Goal: Transaction & Acquisition: Download file/media

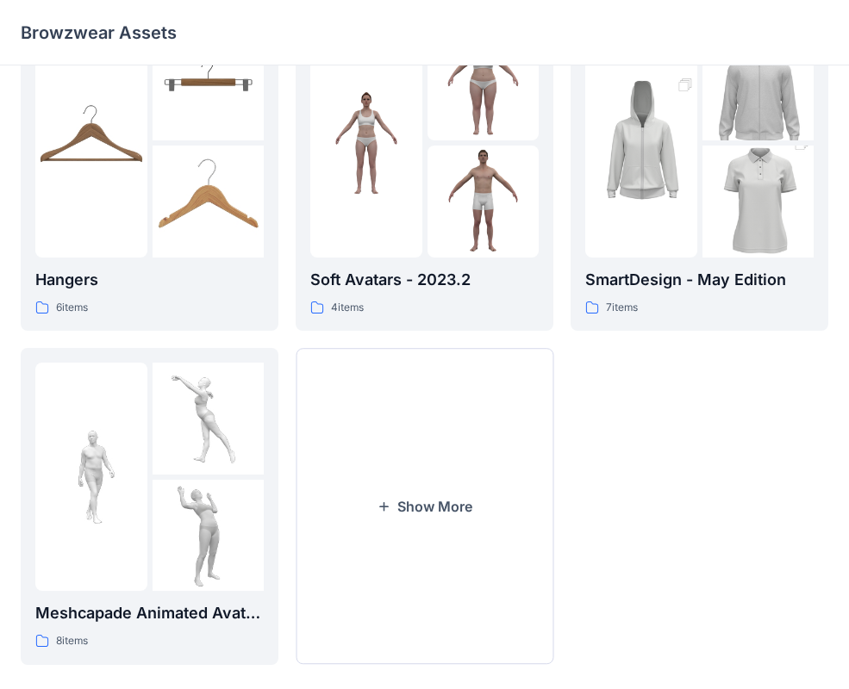
scroll to position [429, 0]
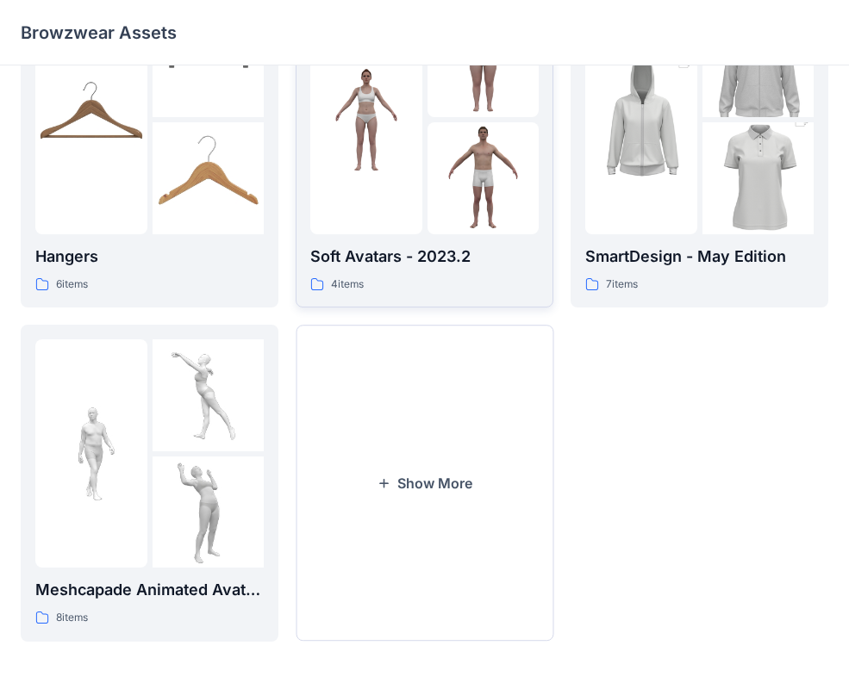
click at [331, 289] on p "4 items" at bounding box center [347, 285] width 33 height 18
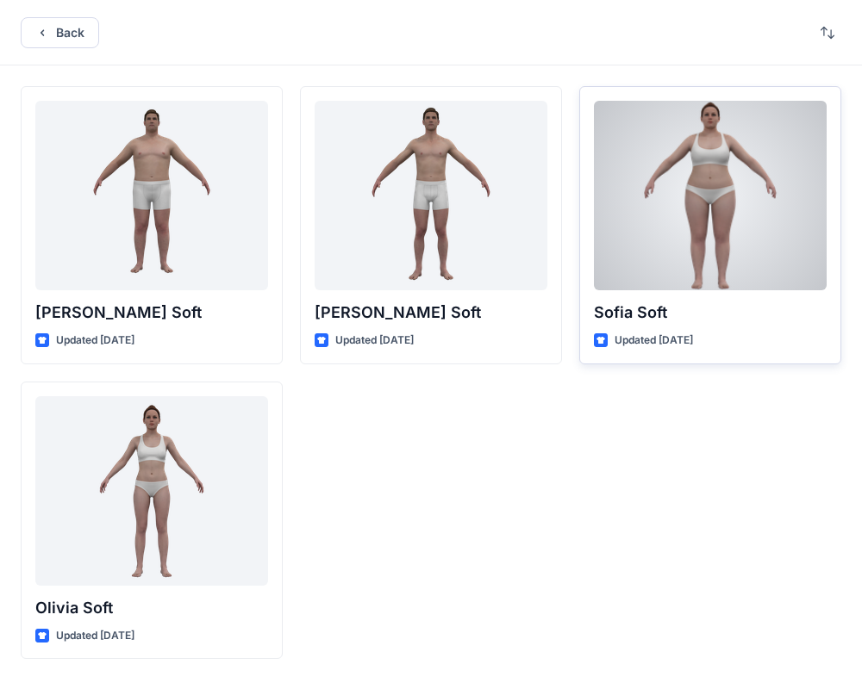
click at [704, 244] on div at bounding box center [710, 196] width 233 height 190
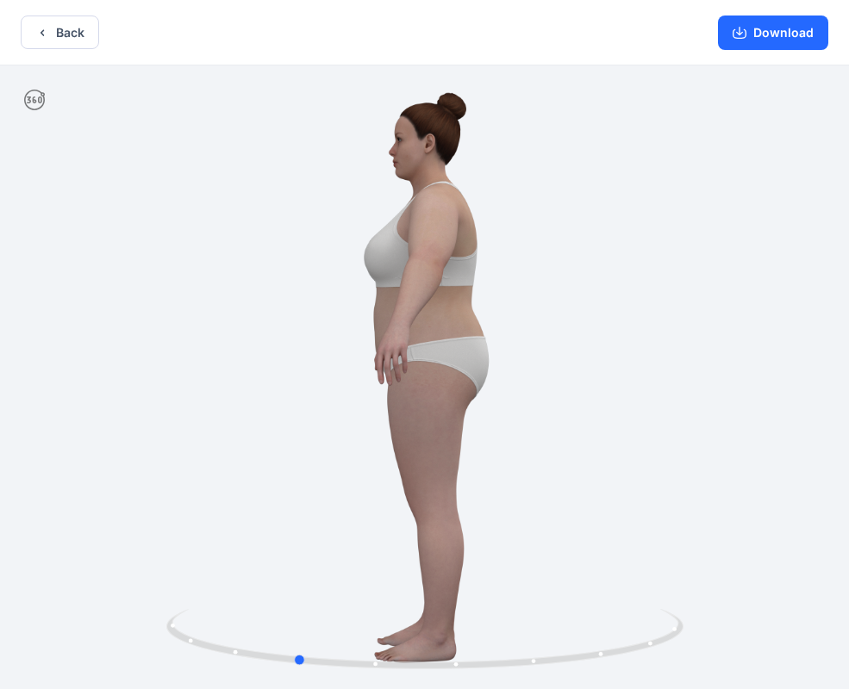
drag, startPoint x: 579, startPoint y: 579, endPoint x: 450, endPoint y: 579, distance: 129.2
click at [450, 579] on div at bounding box center [424, 378] width 849 height 627
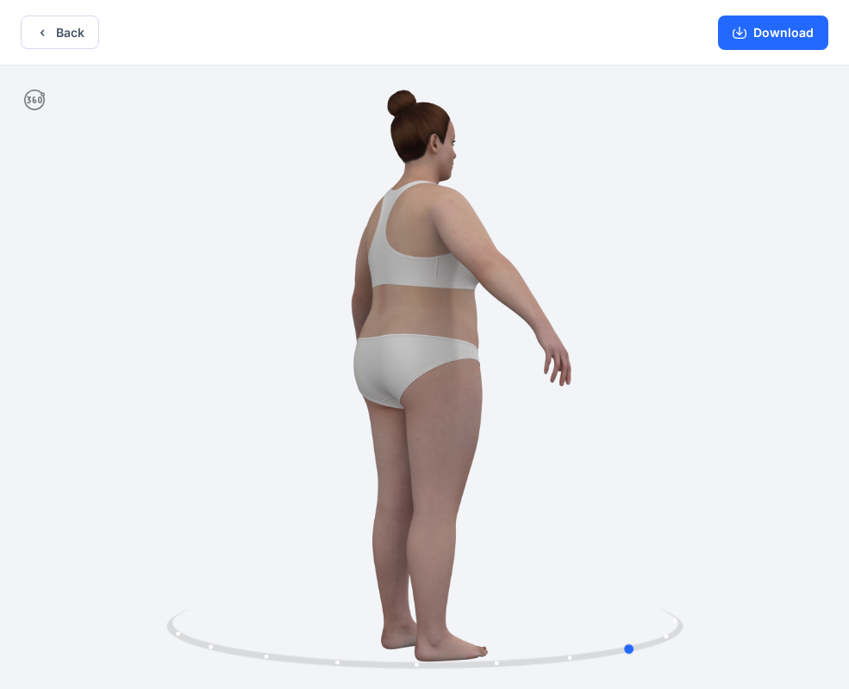
drag, startPoint x: 503, startPoint y: 521, endPoint x: 280, endPoint y: 471, distance: 228.7
click at [280, 471] on div at bounding box center [424, 378] width 849 height 627
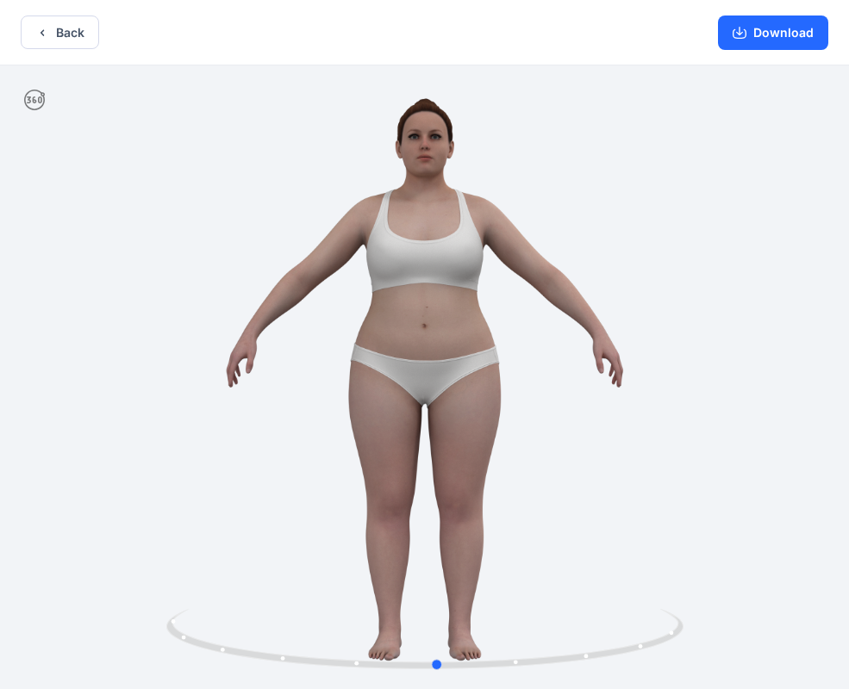
drag, startPoint x: 546, startPoint y: 530, endPoint x: 395, endPoint y: 505, distance: 153.7
click at [395, 505] on div at bounding box center [424, 378] width 849 height 627
click at [72, 33] on button "Back" at bounding box center [60, 33] width 78 height 34
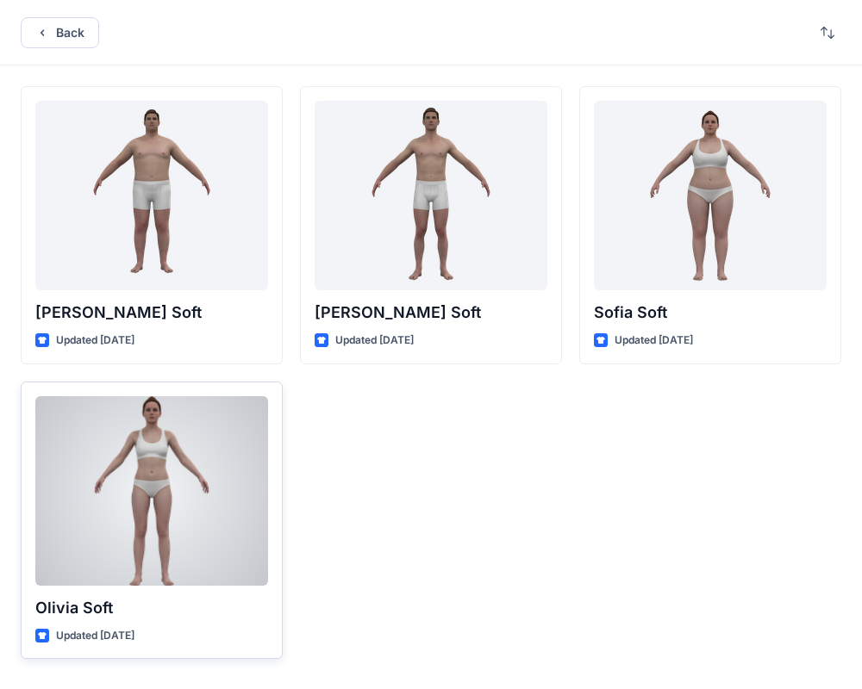
click at [137, 484] on div at bounding box center [151, 491] width 233 height 190
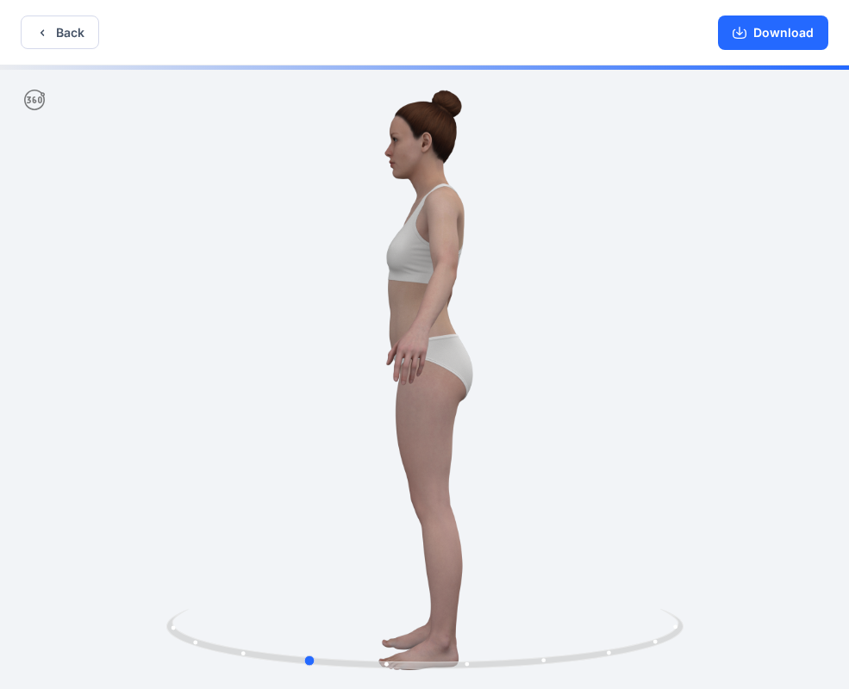
drag, startPoint x: 400, startPoint y: 513, endPoint x: 281, endPoint y: 512, distance: 118.9
click at [281, 512] on div at bounding box center [424, 378] width 849 height 627
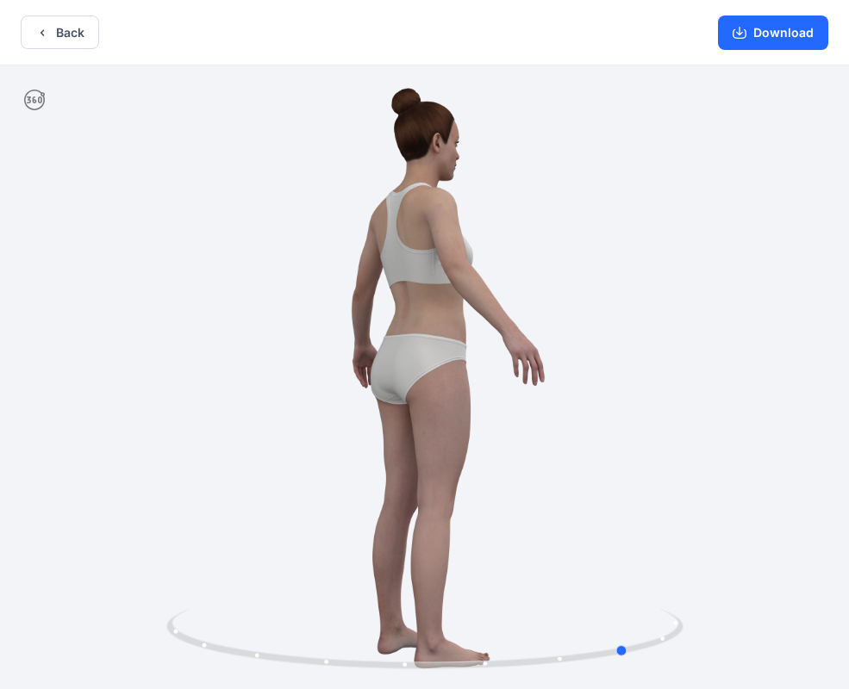
drag, startPoint x: 495, startPoint y: 496, endPoint x: 295, endPoint y: 459, distance: 204.1
click at [295, 459] on div at bounding box center [424, 378] width 849 height 627
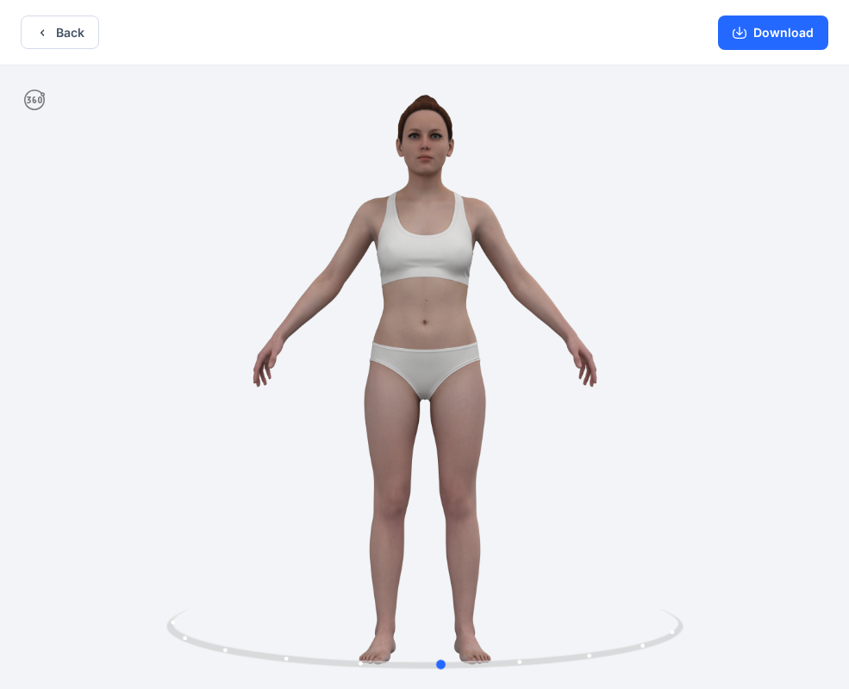
drag, startPoint x: 502, startPoint y: 506, endPoint x: 322, endPoint y: 490, distance: 180.7
click at [322, 490] on div at bounding box center [424, 378] width 849 height 627
click at [84, 32] on button "Back" at bounding box center [60, 33] width 78 height 34
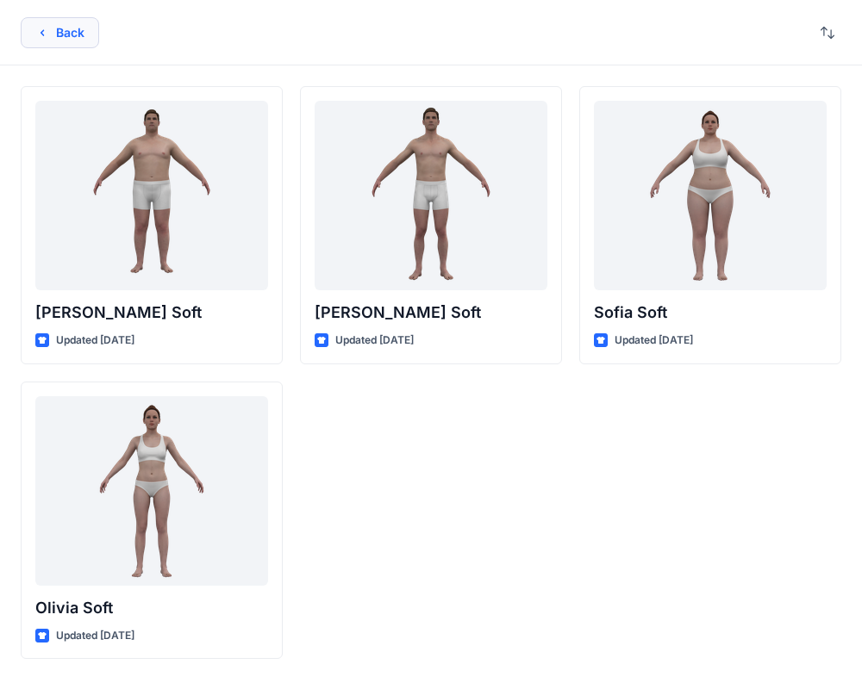
click at [78, 27] on button "Back" at bounding box center [60, 32] width 78 height 31
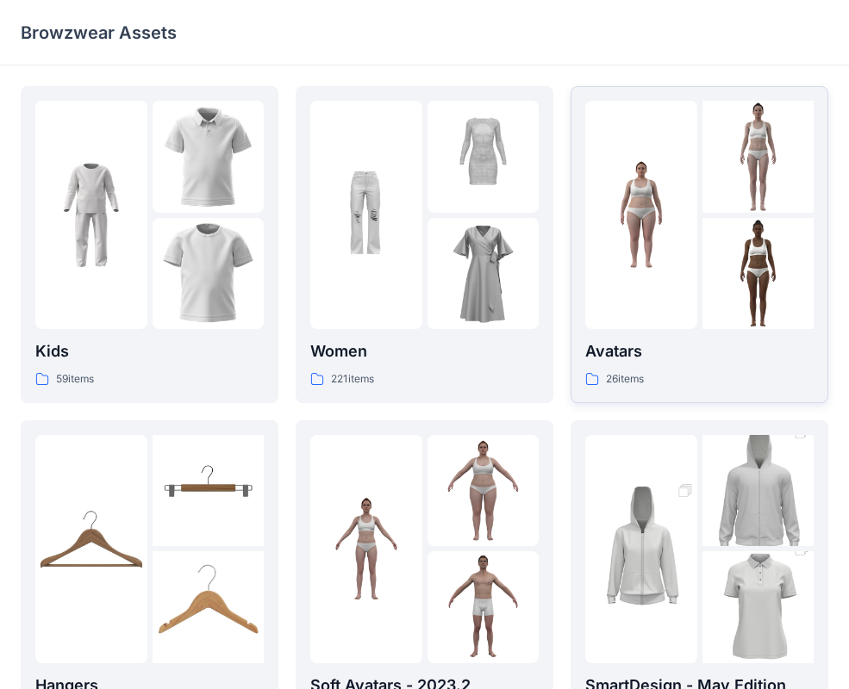
click at [669, 270] on img at bounding box center [641, 215] width 112 height 112
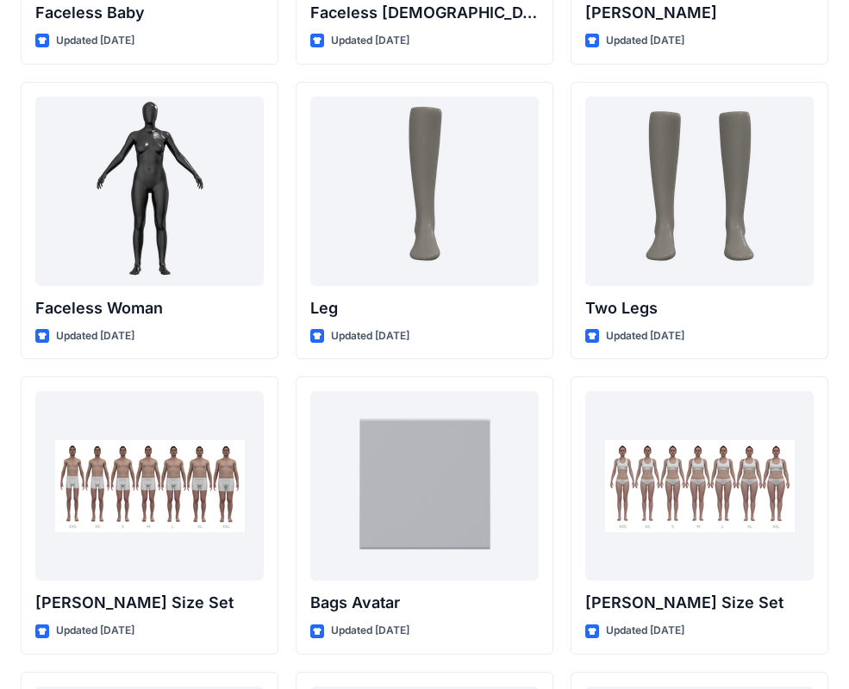
scroll to position [1484, 0]
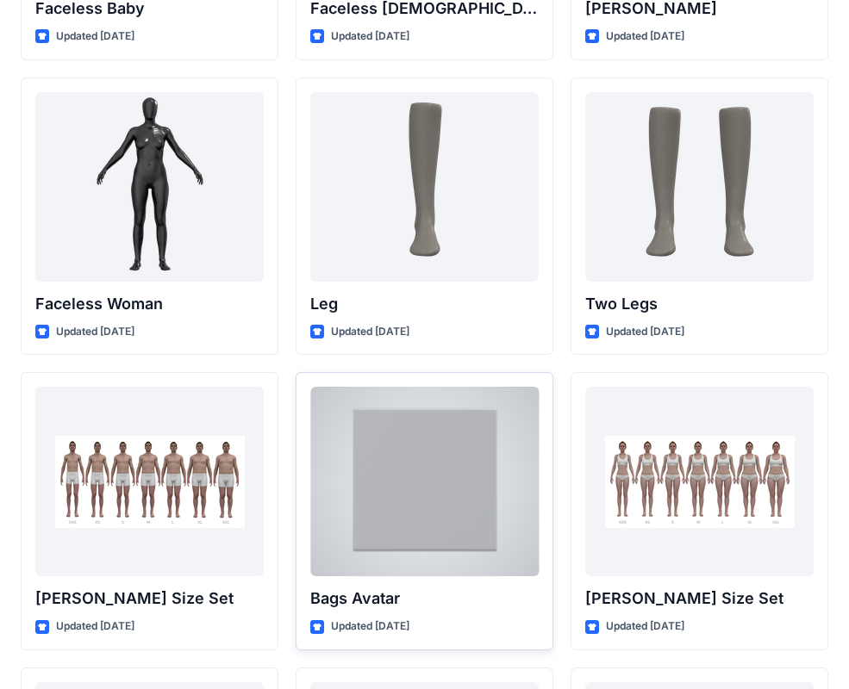
click at [485, 521] on div at bounding box center [424, 482] width 228 height 190
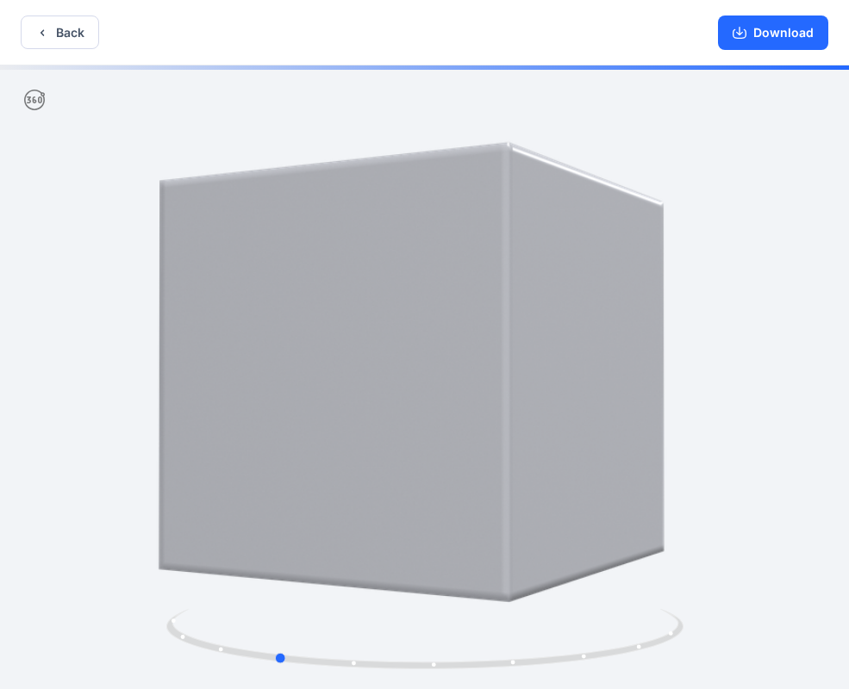
drag, startPoint x: 518, startPoint y: 536, endPoint x: 369, endPoint y: 538, distance: 149.1
click at [369, 538] on div at bounding box center [424, 378] width 849 height 627
click at [88, 32] on button "Back" at bounding box center [60, 33] width 78 height 34
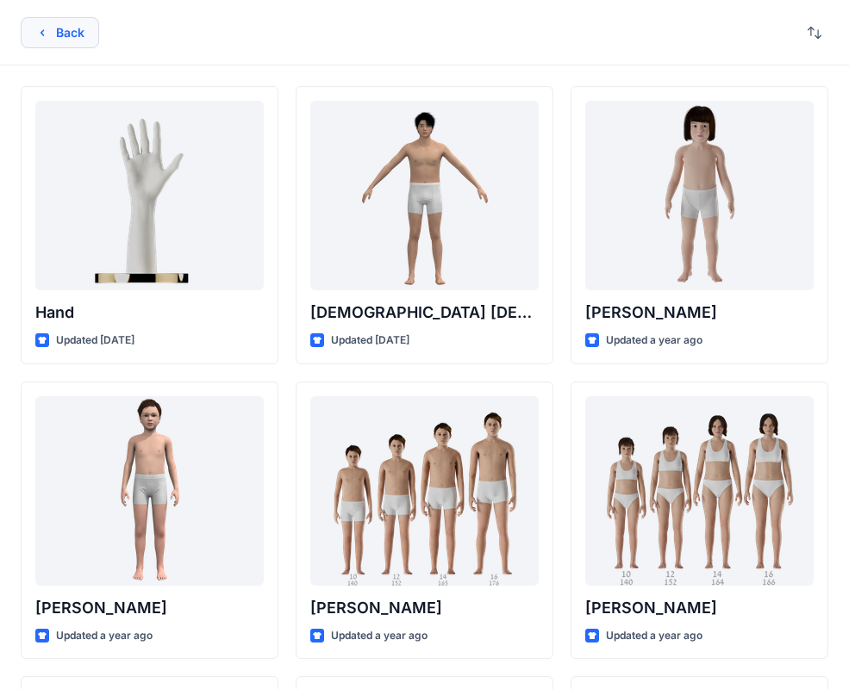
click at [90, 40] on button "Back" at bounding box center [60, 32] width 78 height 31
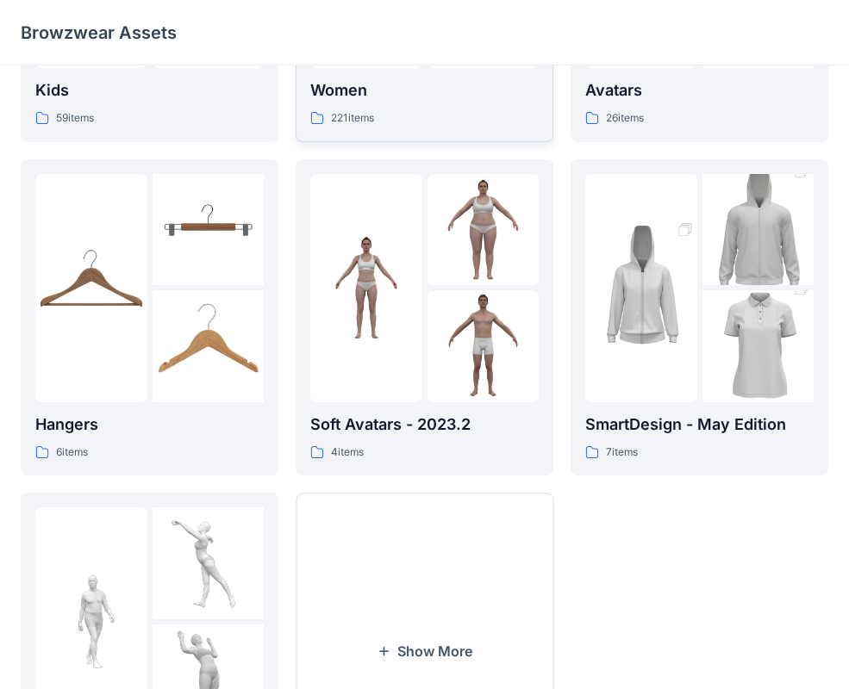
scroll to position [429, 0]
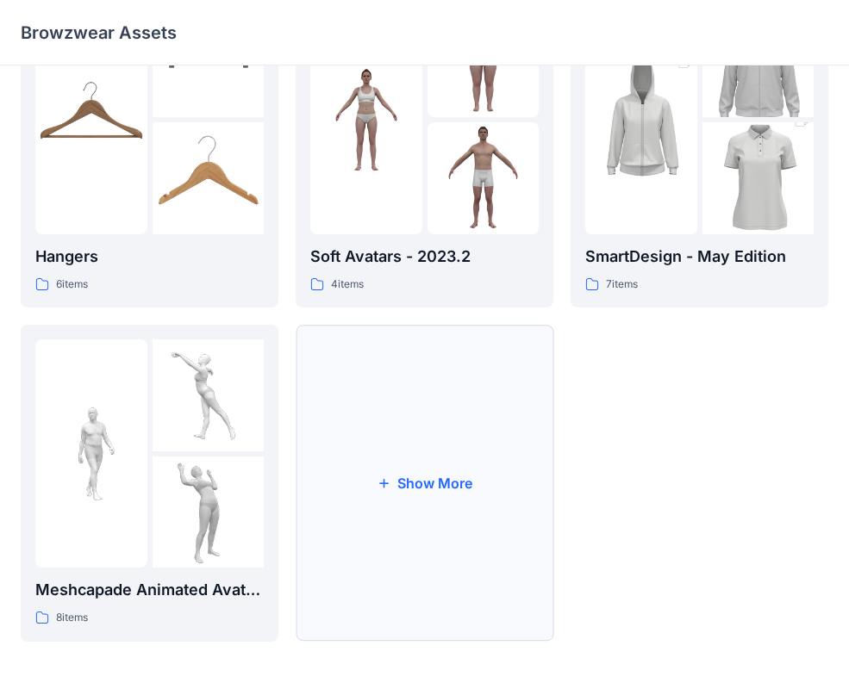
click at [363, 454] on button "Show More" at bounding box center [425, 483] width 258 height 317
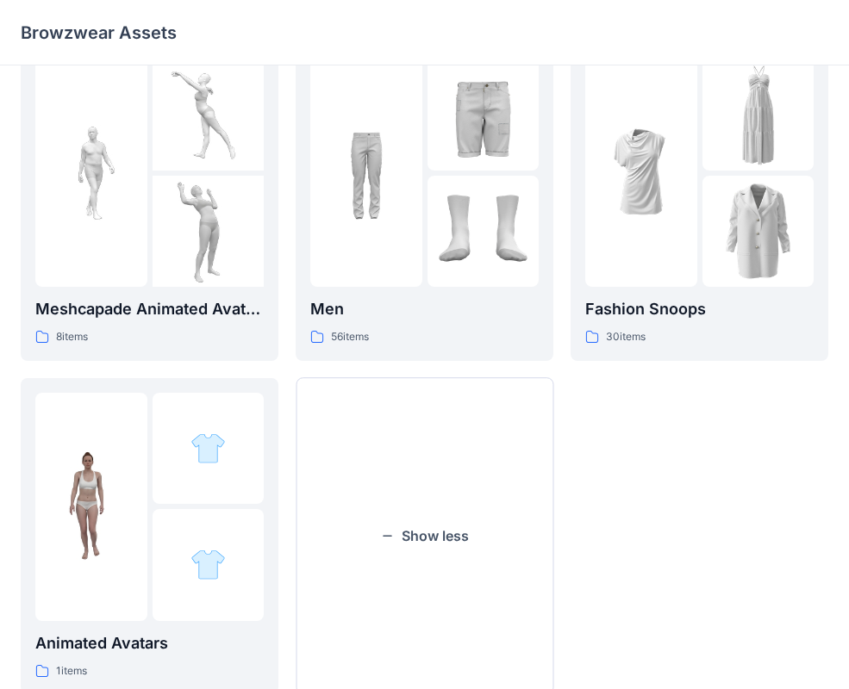
scroll to position [763, 0]
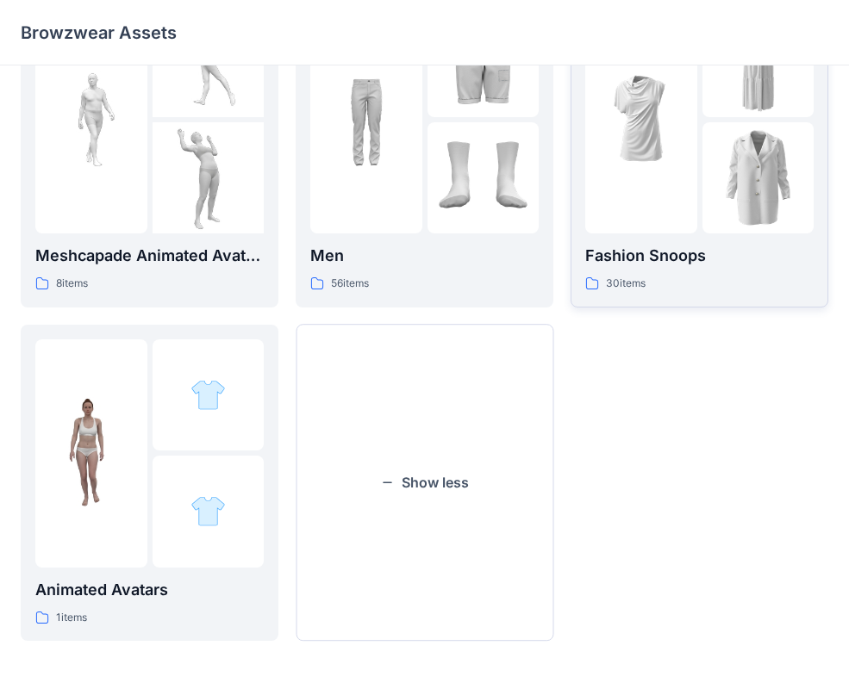
click at [718, 271] on div "Fashion Snoops 30 items" at bounding box center [699, 268] width 228 height 49
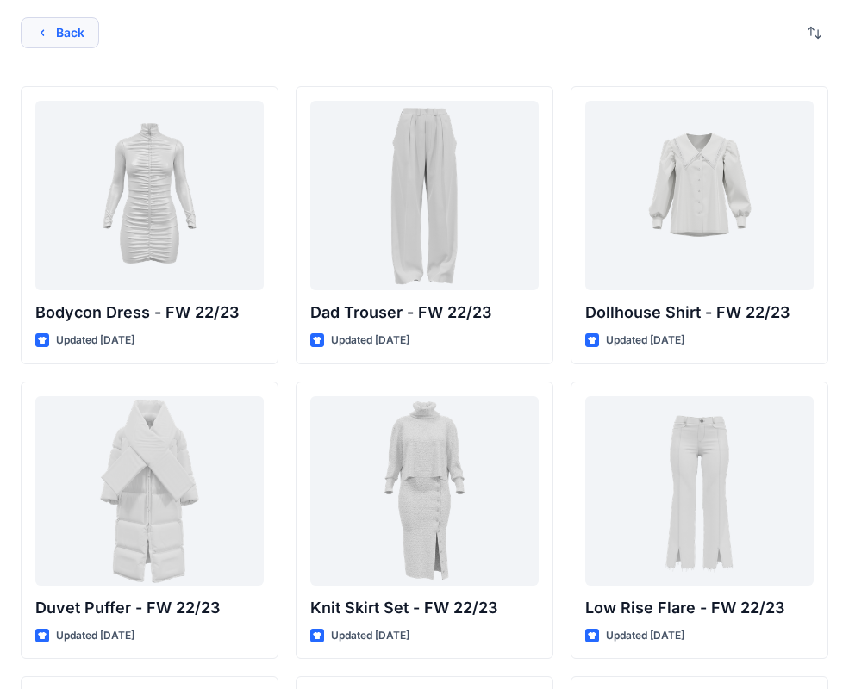
click at [84, 22] on button "Back" at bounding box center [60, 32] width 78 height 31
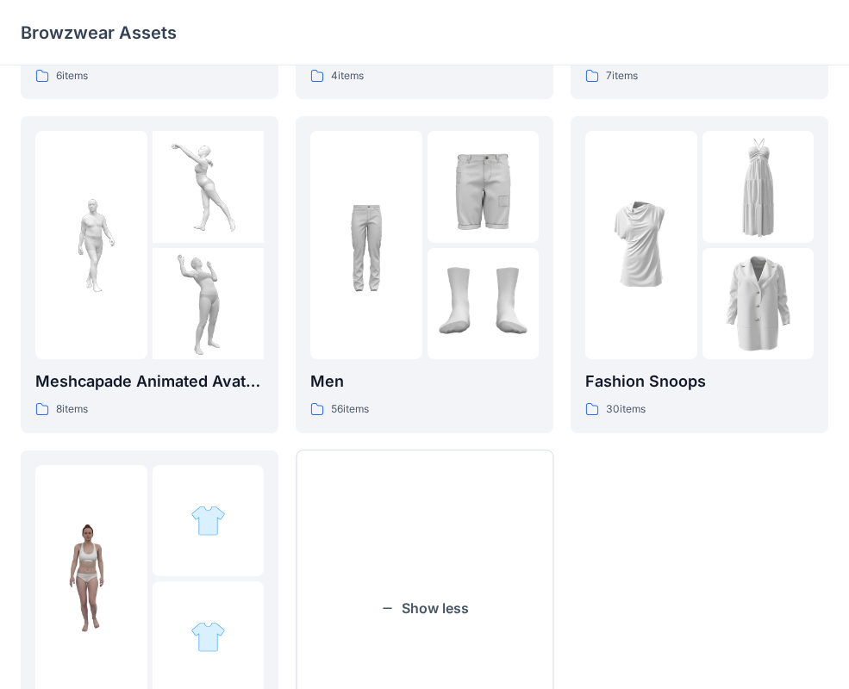
scroll to position [638, 0]
click at [364, 386] on p "Men" at bounding box center [424, 381] width 228 height 24
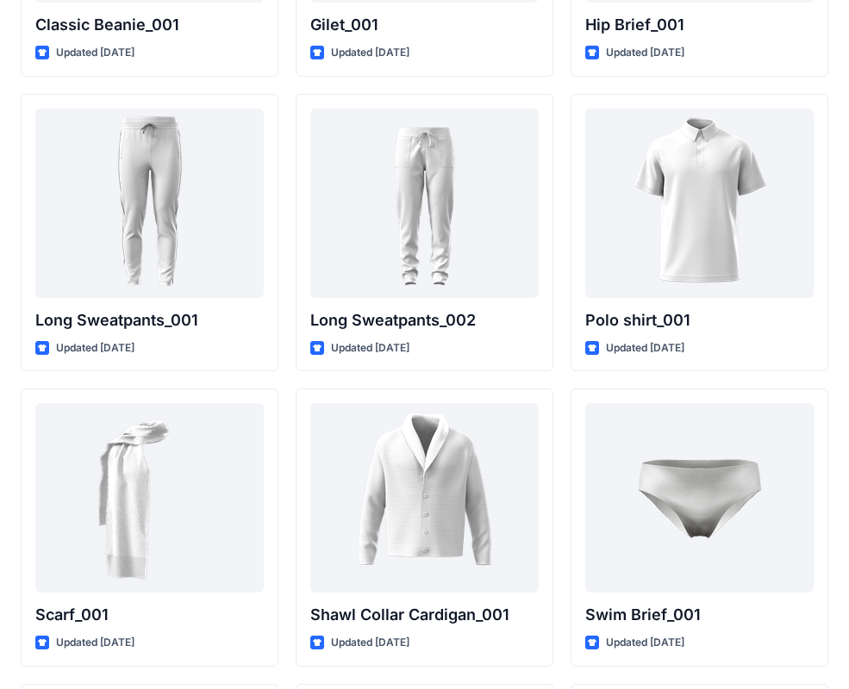
scroll to position [3536, 0]
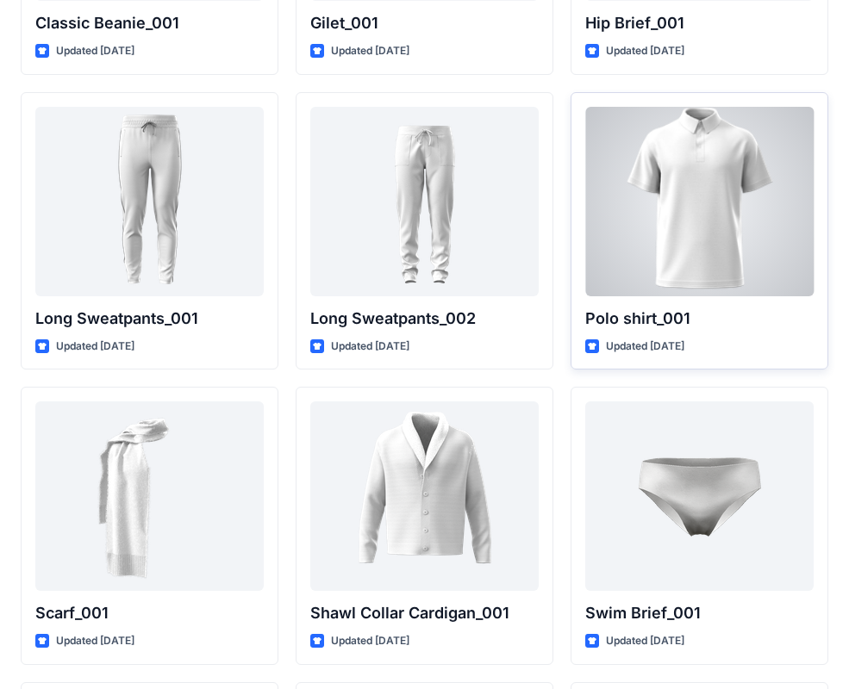
click at [710, 210] on div at bounding box center [699, 202] width 228 height 190
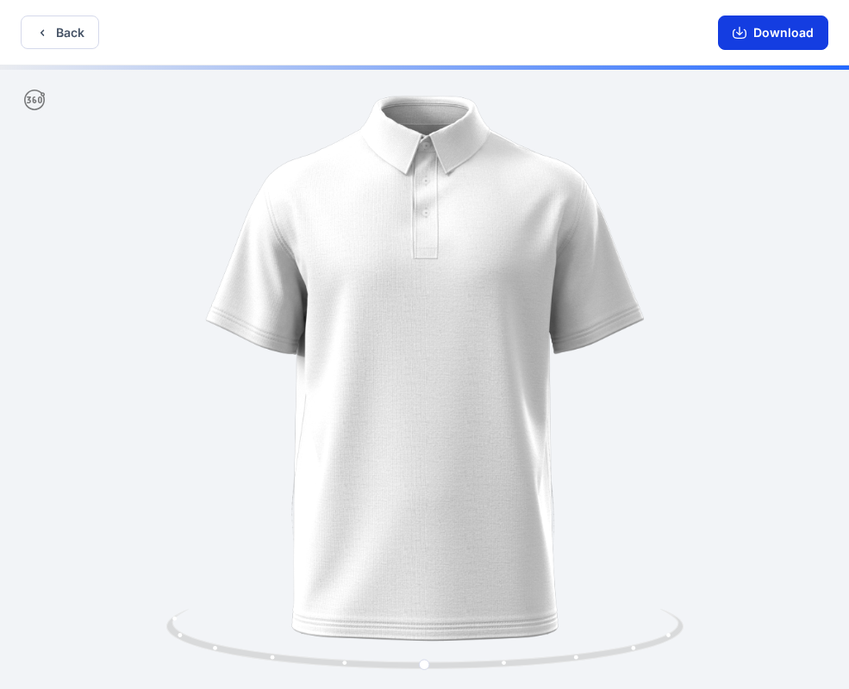
click at [785, 33] on button "Download" at bounding box center [773, 33] width 110 height 34
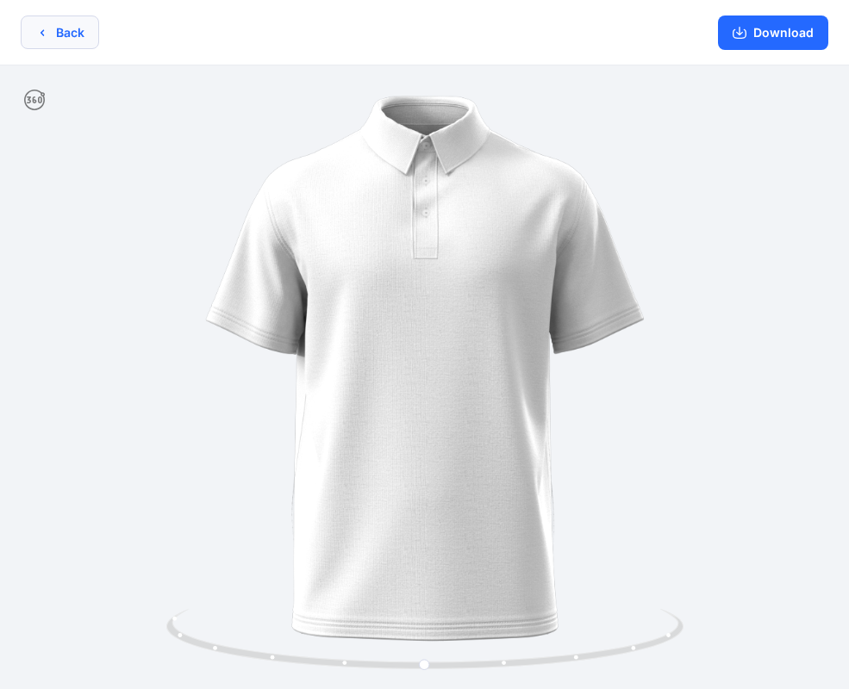
click at [88, 42] on button "Back" at bounding box center [60, 33] width 78 height 34
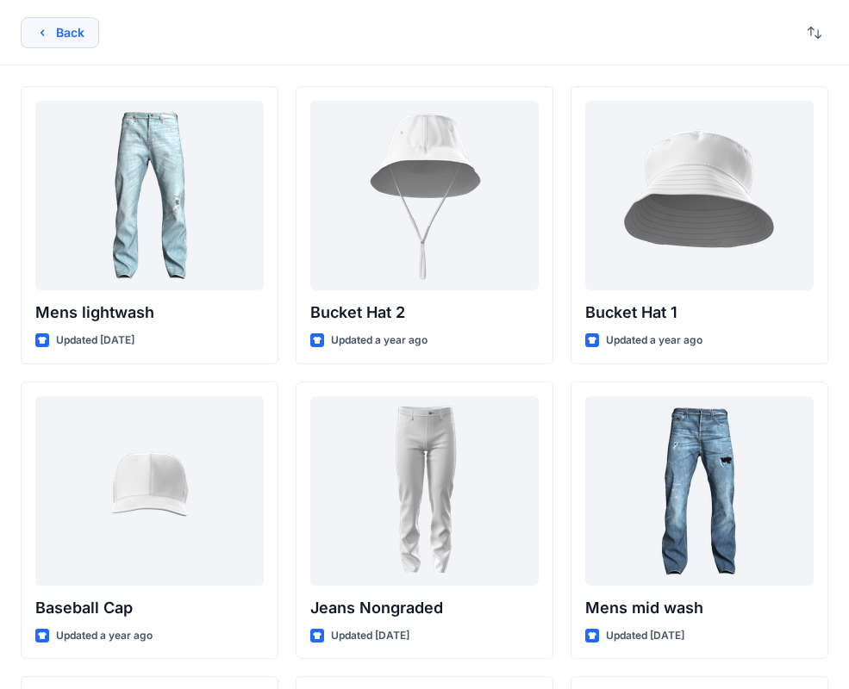
click at [78, 24] on button "Back" at bounding box center [60, 32] width 78 height 31
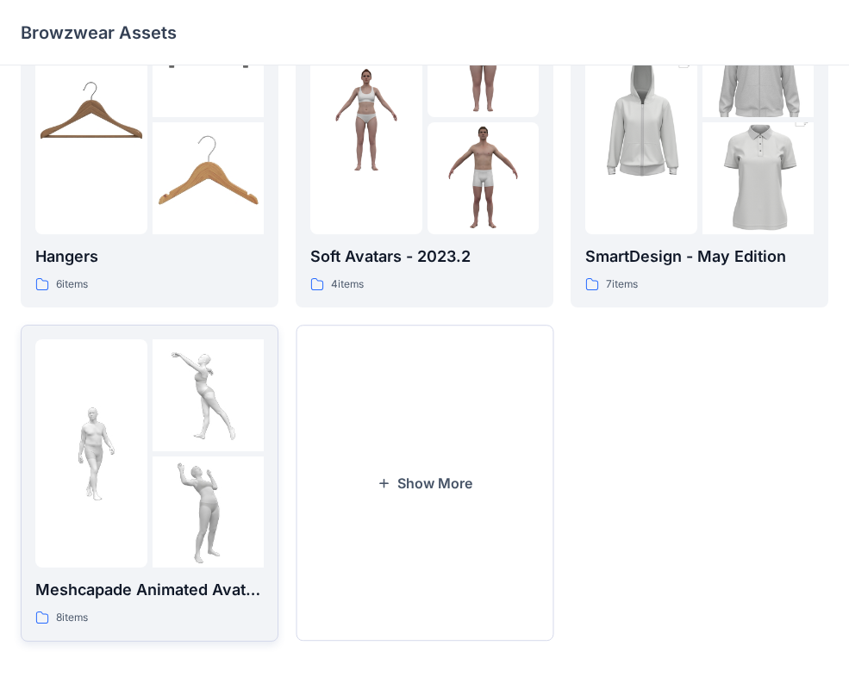
click at [139, 607] on div "Meshcapade Animated Avatars 8 items" at bounding box center [149, 602] width 228 height 49
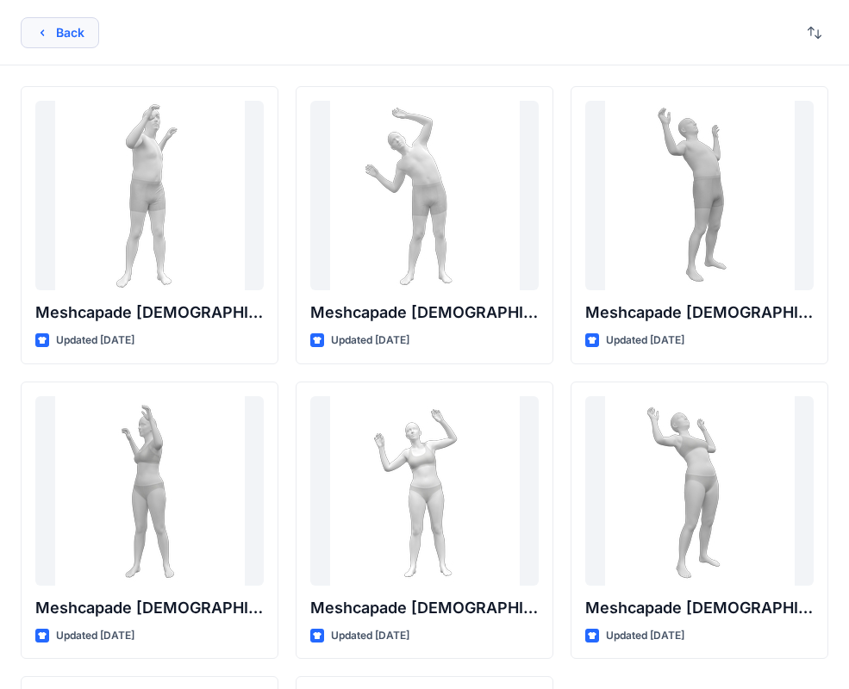
click at [81, 37] on button "Back" at bounding box center [60, 32] width 78 height 31
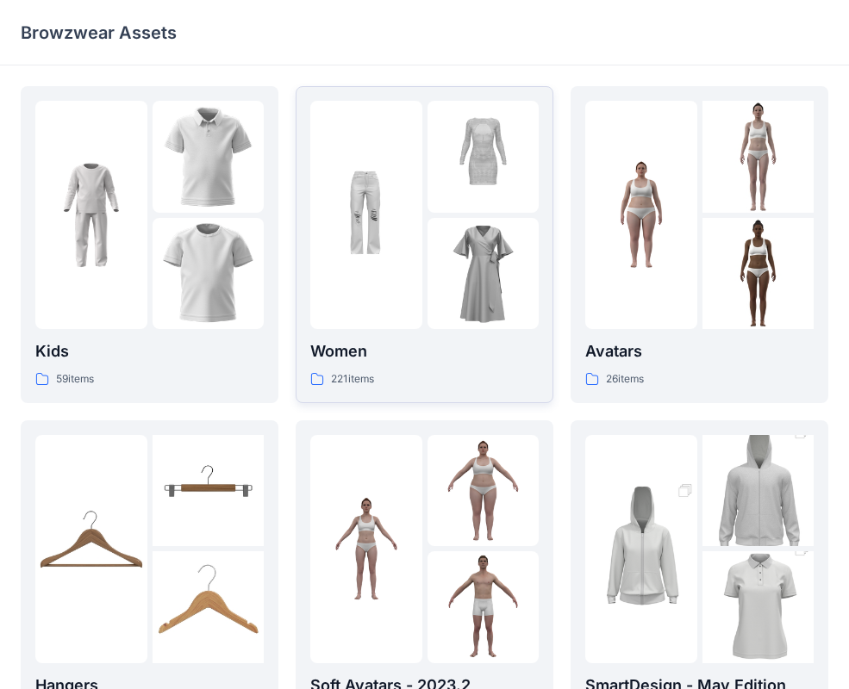
click at [411, 369] on div "Women 221 items" at bounding box center [424, 363] width 228 height 49
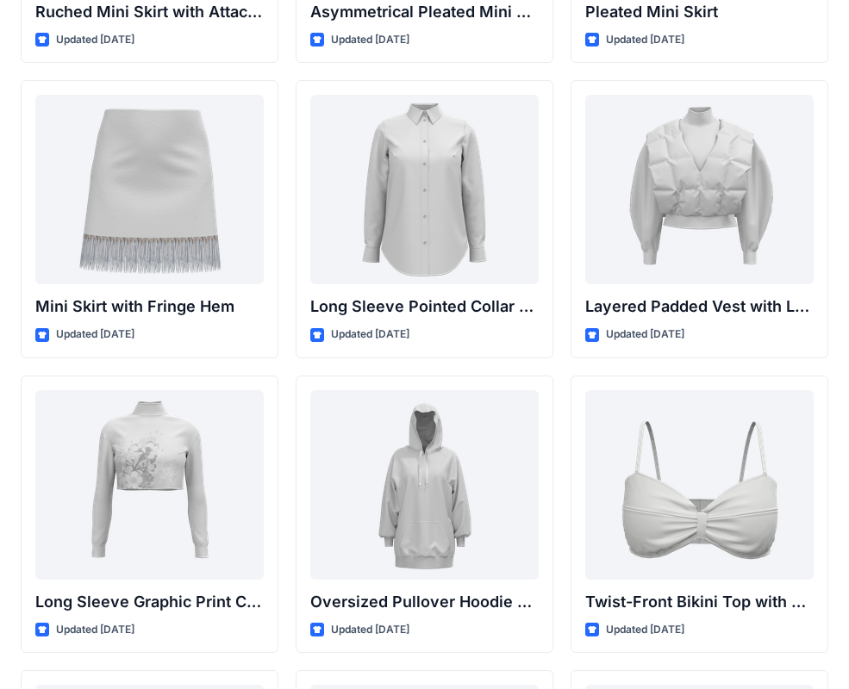
scroll to position [5039, 0]
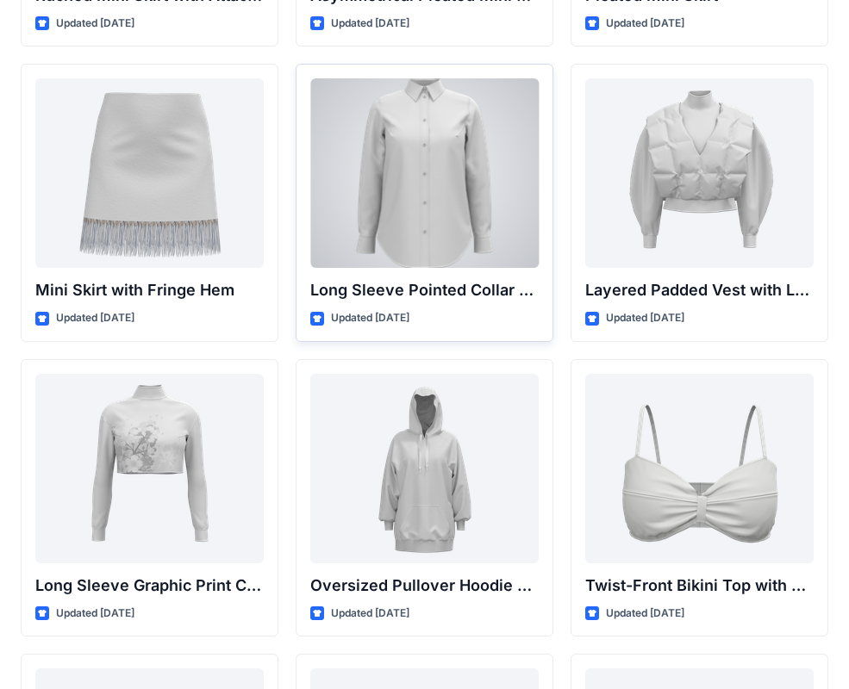
click at [471, 206] on div at bounding box center [424, 173] width 228 height 190
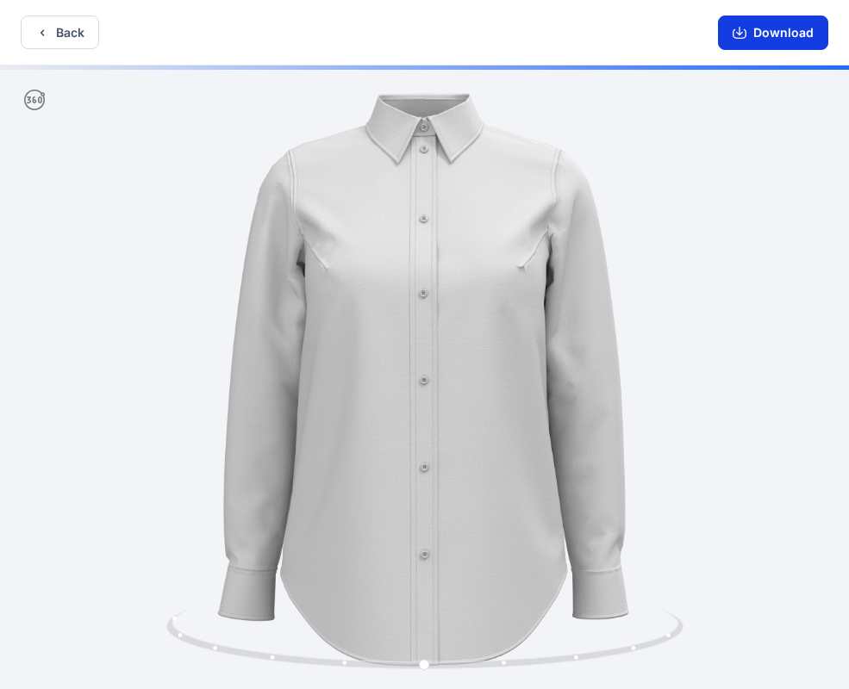
click at [751, 36] on button "Download" at bounding box center [773, 33] width 110 height 34
click at [772, 32] on button "Download" at bounding box center [773, 33] width 110 height 34
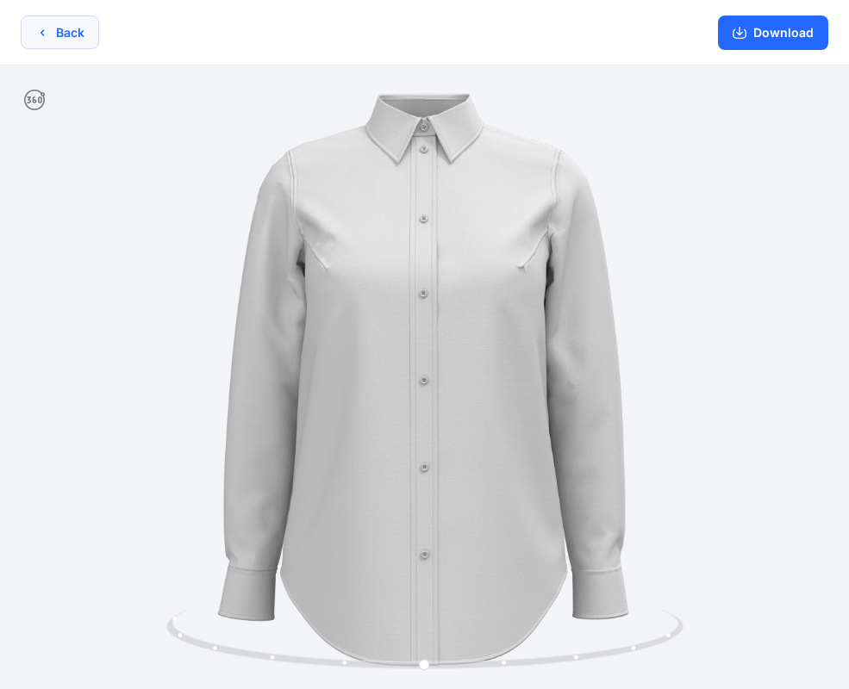
click at [81, 32] on button "Back" at bounding box center [60, 33] width 78 height 34
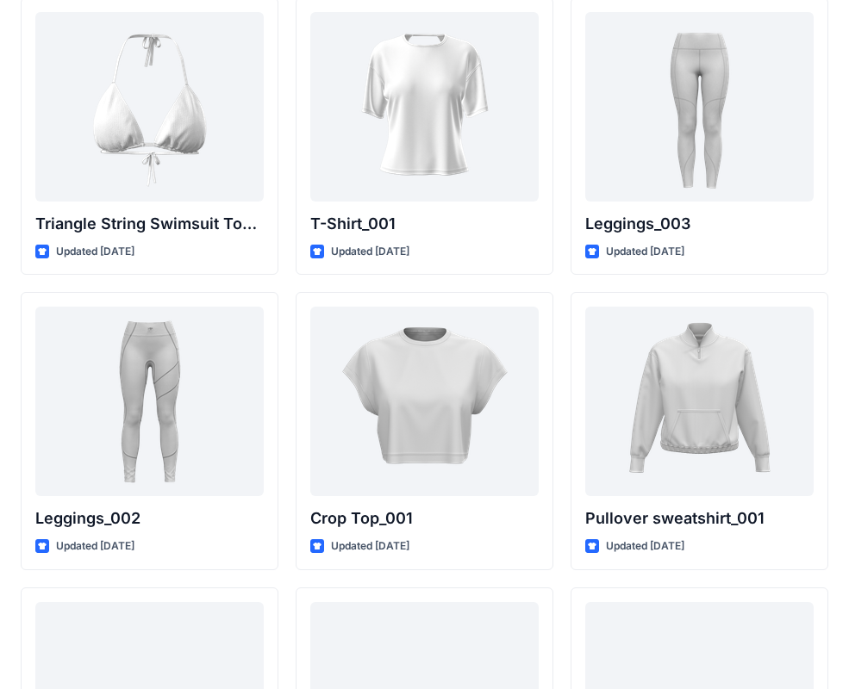
scroll to position [19864, 0]
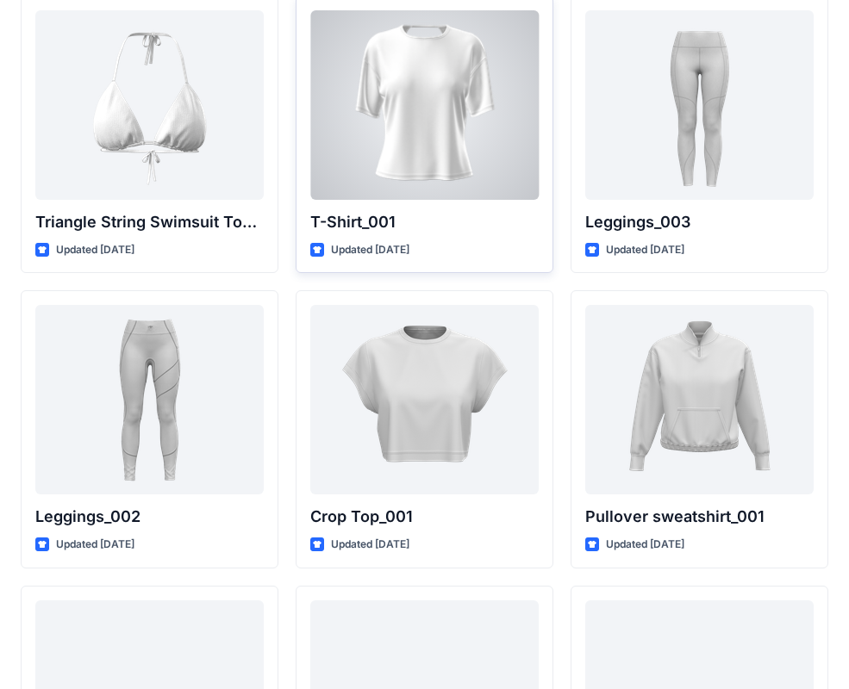
click at [513, 179] on div at bounding box center [424, 105] width 228 height 190
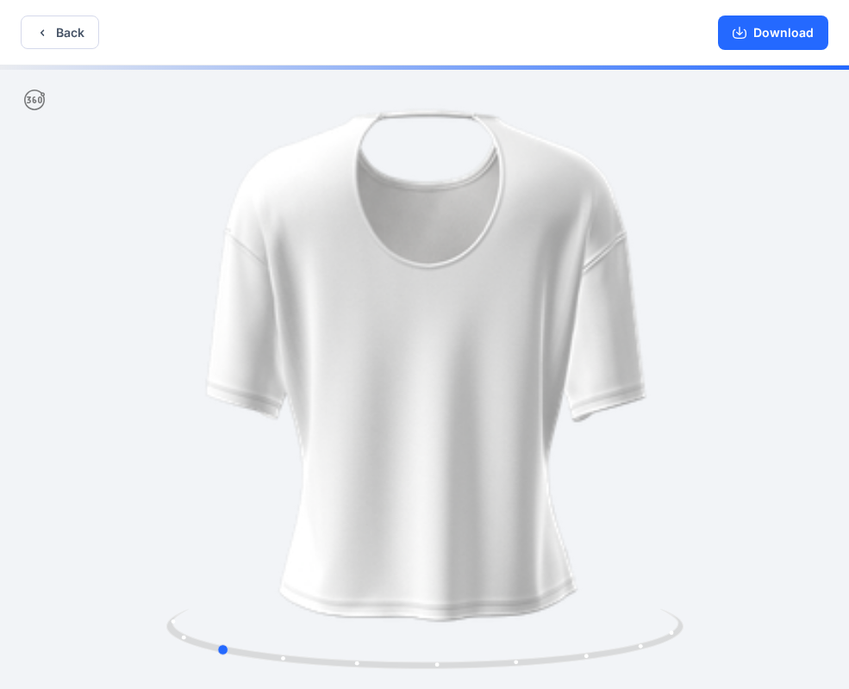
drag, startPoint x: 567, startPoint y: 451, endPoint x: 354, endPoint y: 471, distance: 213.7
click at [354, 471] on div at bounding box center [424, 378] width 849 height 627
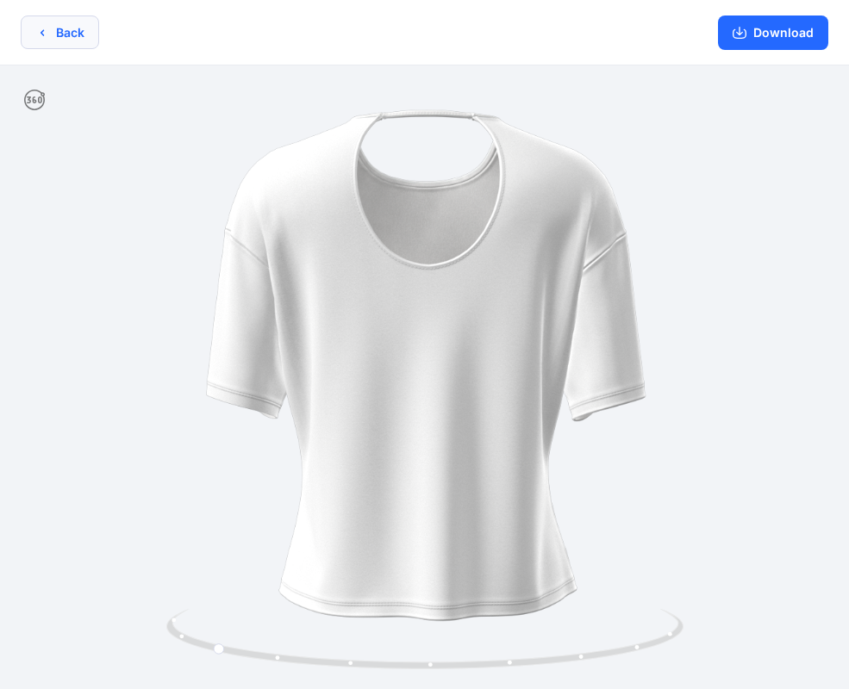
click at [84, 33] on button "Back" at bounding box center [60, 33] width 78 height 34
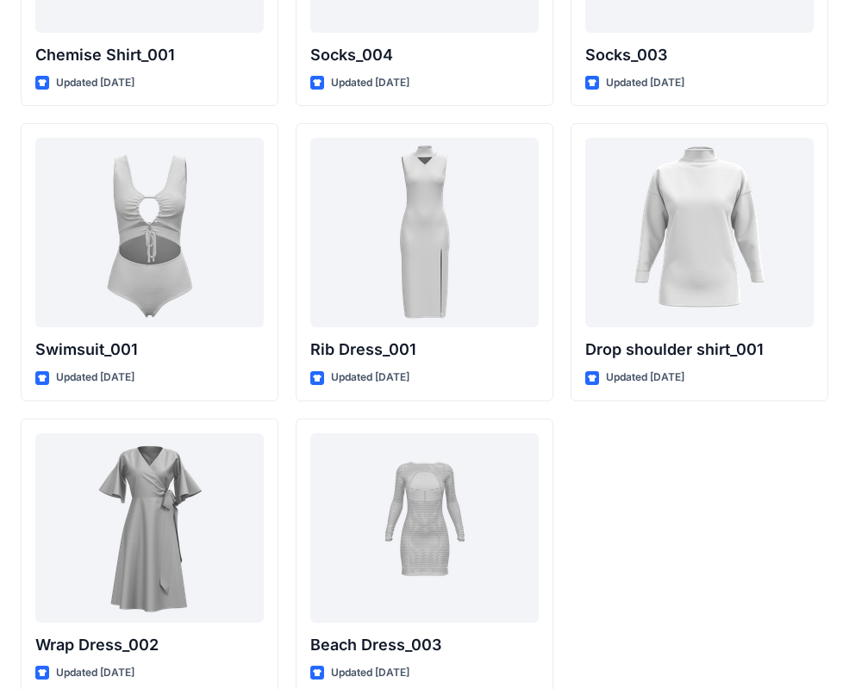
scroll to position [21240, 0]
